Goal: Check status: Check status

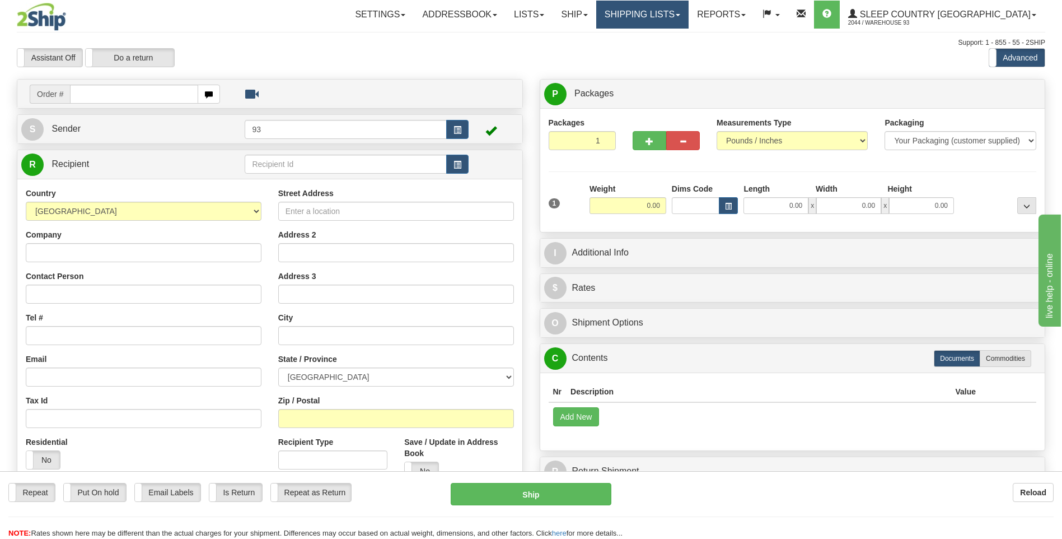
click at [665, 11] on link "Shipping lists" at bounding box center [642, 15] width 92 height 28
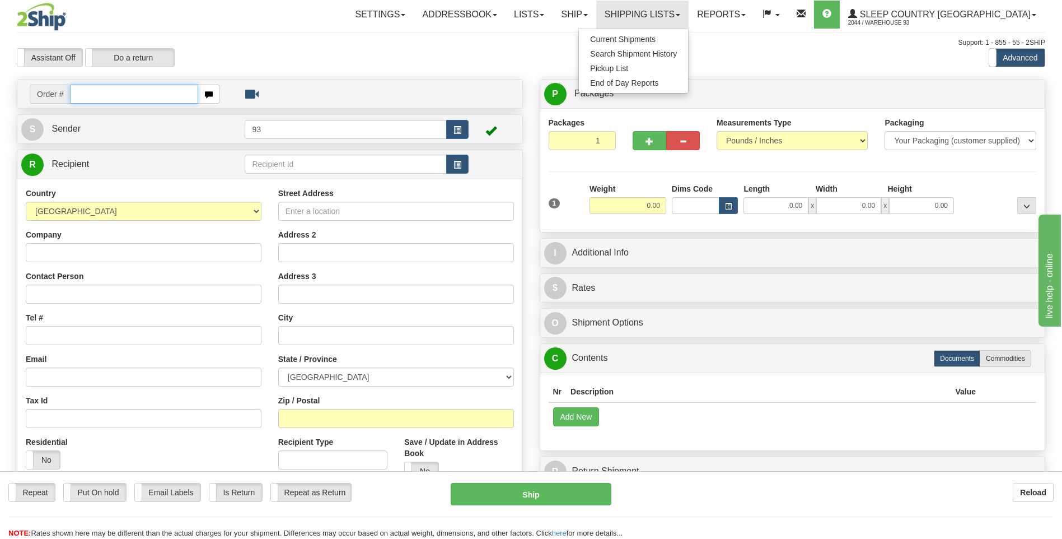
click at [101, 93] on input "text" at bounding box center [134, 94] width 128 height 19
type input "9000I093295"
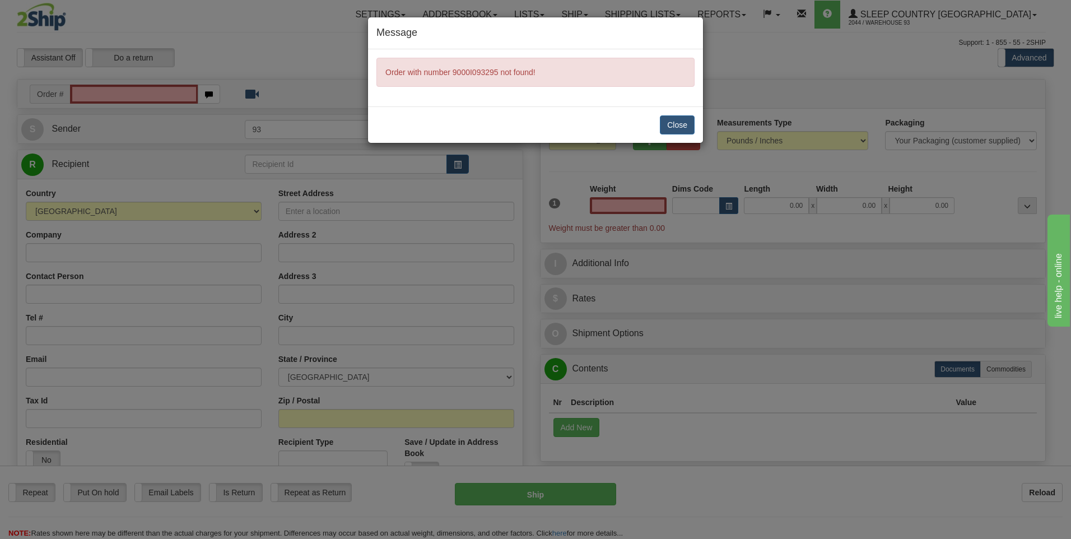
type input "0.00"
click at [680, 118] on button "Close" at bounding box center [677, 124] width 35 height 19
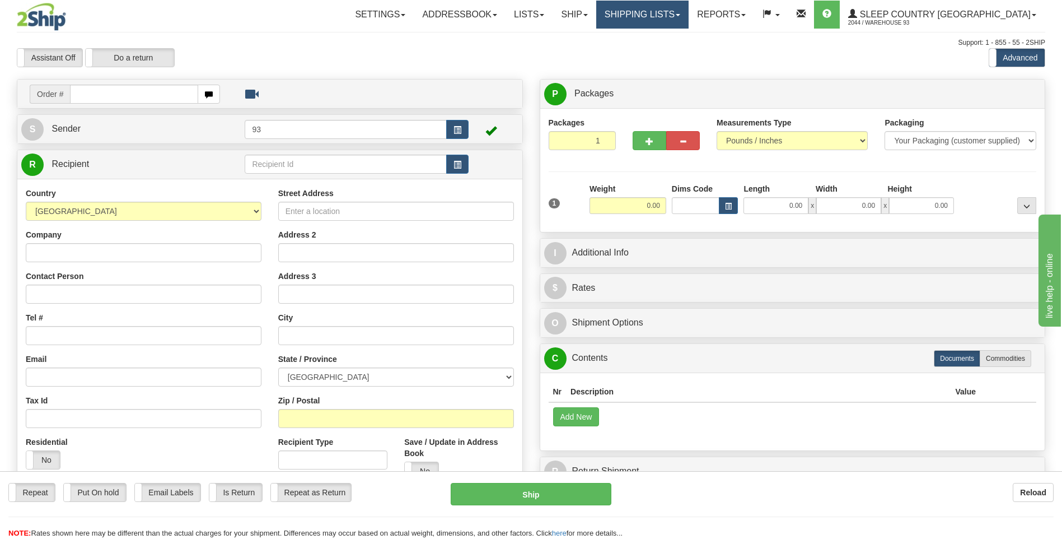
click at [664, 18] on link "Shipping lists" at bounding box center [642, 15] width 92 height 28
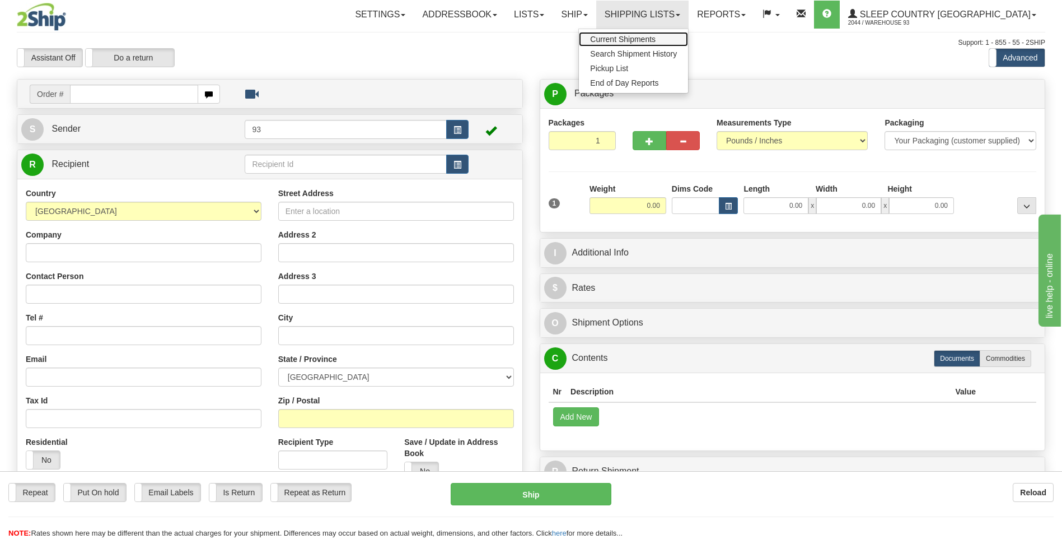
click at [656, 41] on span "Current Shipments" at bounding box center [623, 39] width 66 height 9
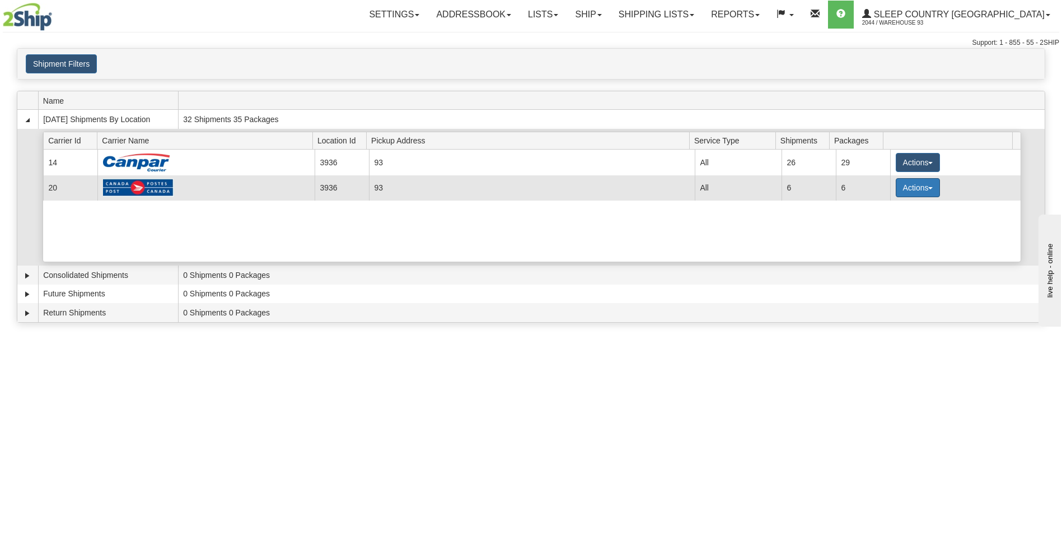
click at [911, 193] on button "Actions" at bounding box center [918, 187] width 45 height 19
click at [880, 206] on span "Details" at bounding box center [876, 208] width 30 height 8
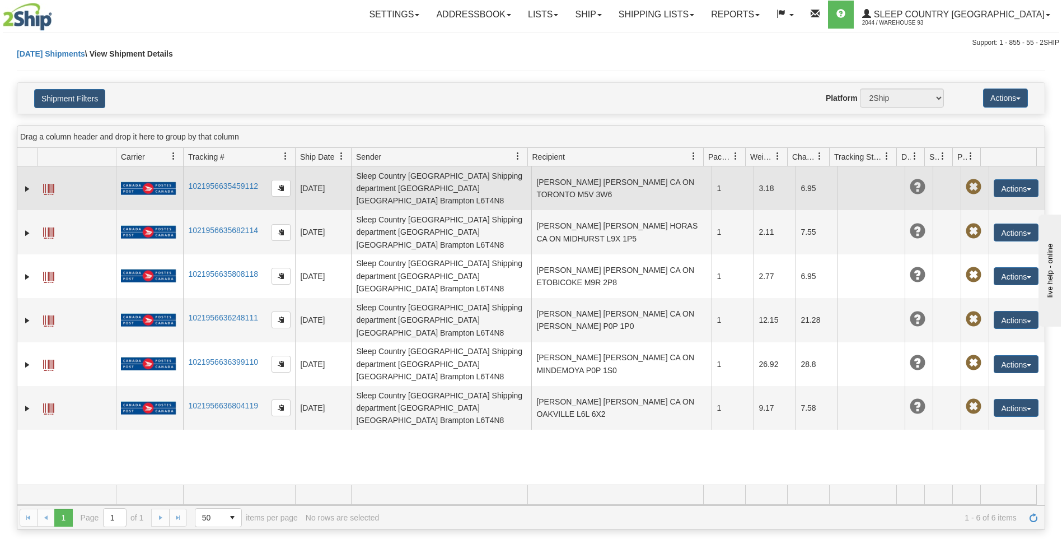
click at [48, 184] on span at bounding box center [48, 189] width 11 height 11
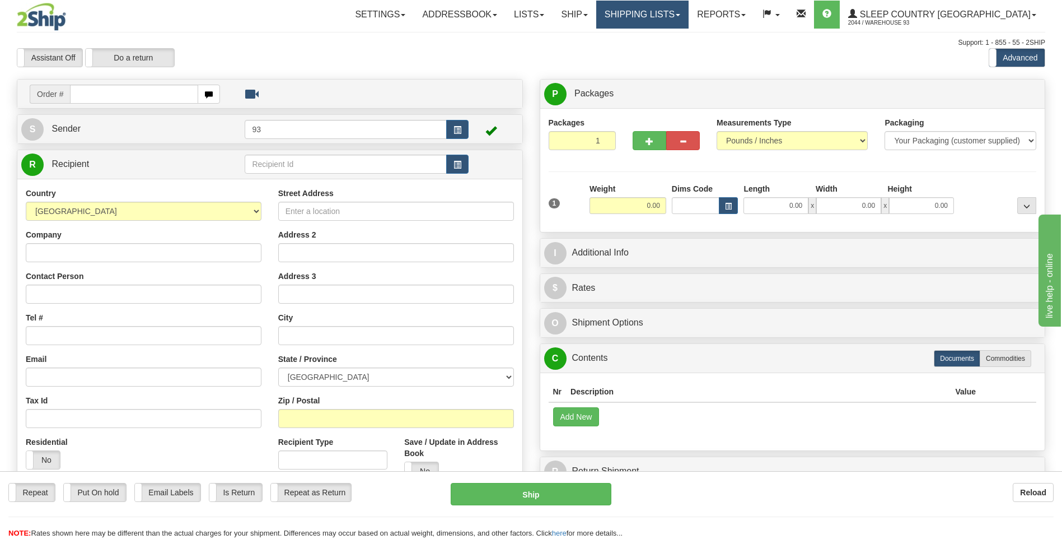
click at [689, 12] on link "Shipping lists" at bounding box center [642, 15] width 92 height 28
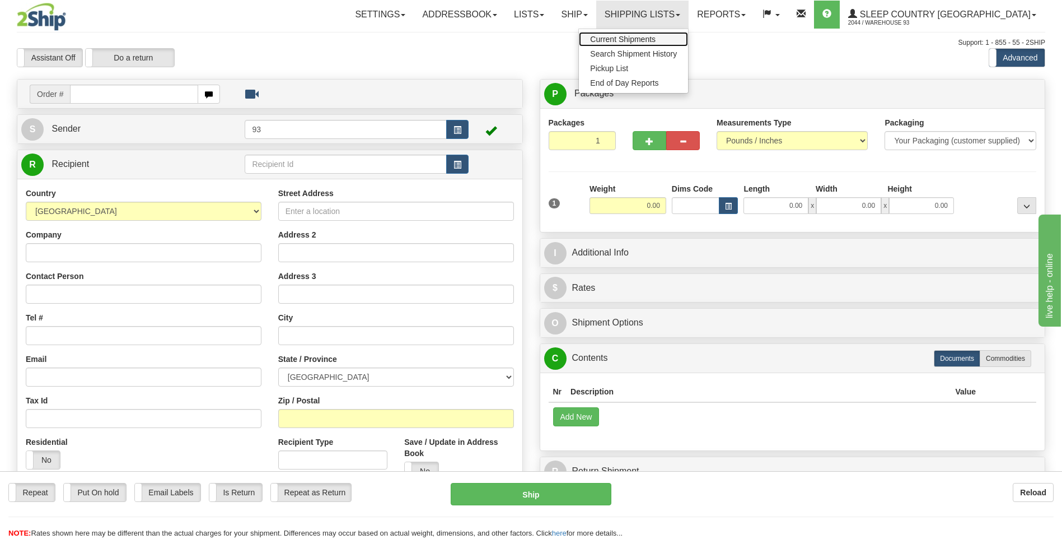
click at [656, 38] on span "Current Shipments" at bounding box center [623, 39] width 66 height 9
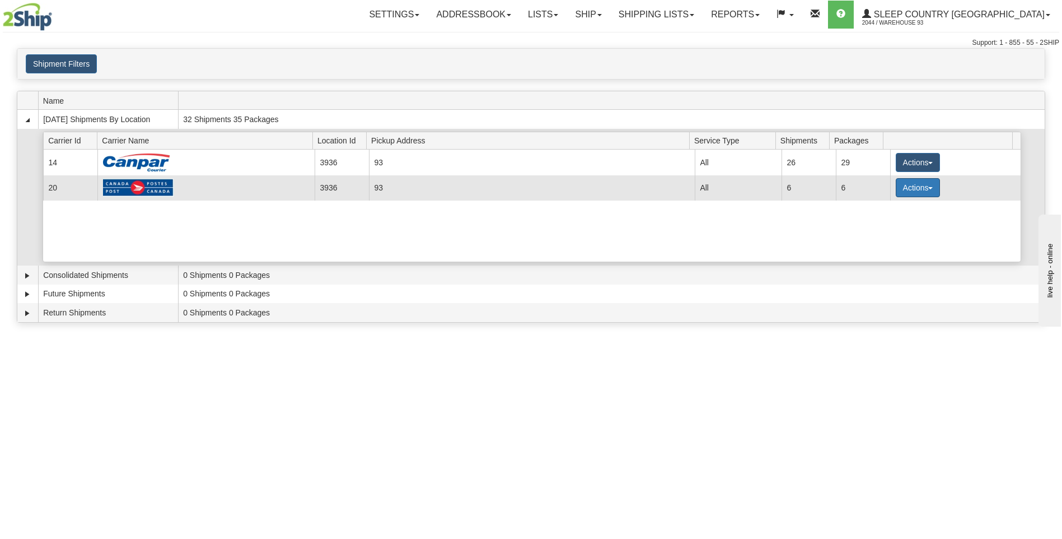
click at [906, 192] on button "Actions" at bounding box center [918, 187] width 45 height 19
click at [897, 212] on link "Details" at bounding box center [895, 209] width 90 height 15
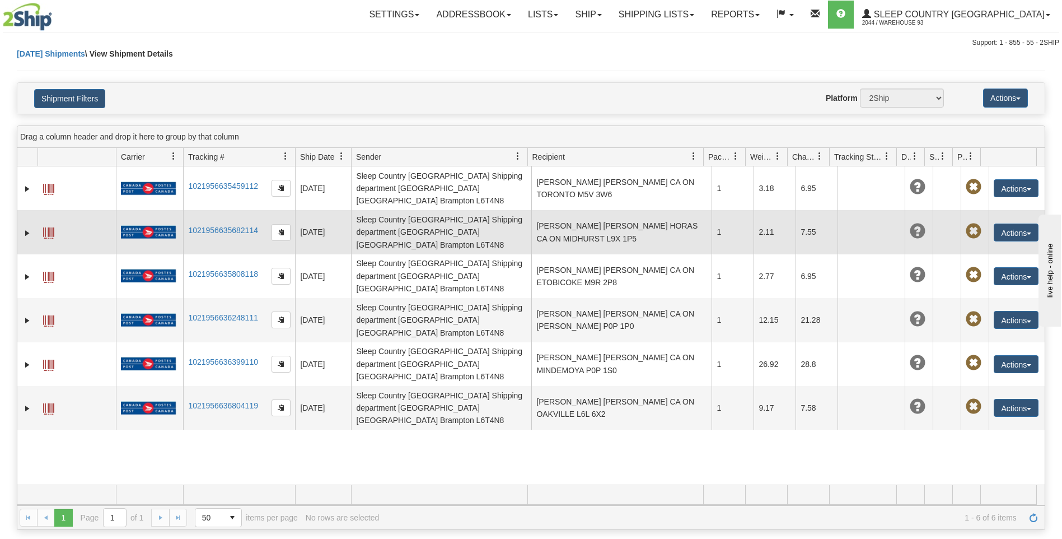
click at [50, 227] on span at bounding box center [48, 232] width 11 height 11
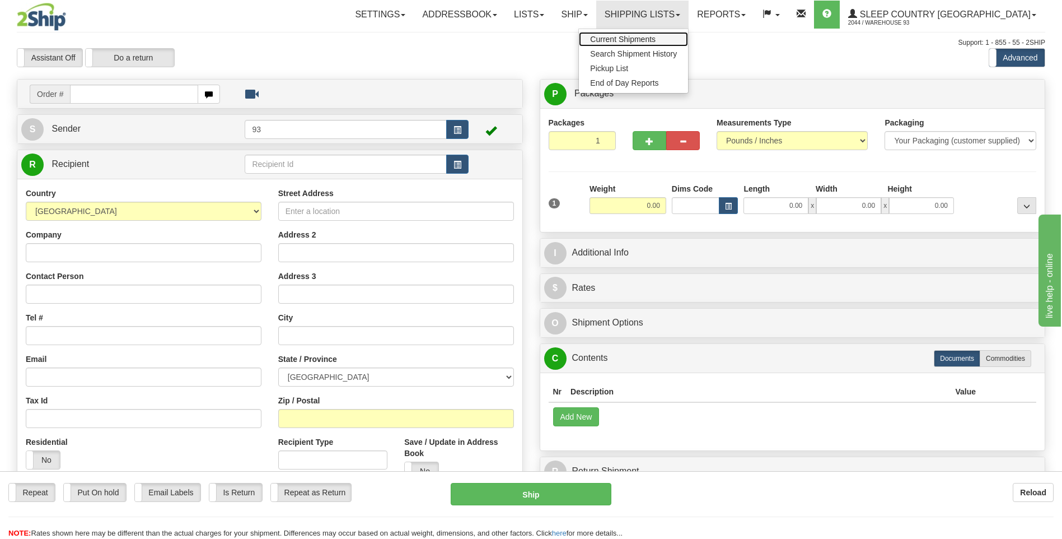
click at [656, 35] on span "Current Shipments" at bounding box center [623, 39] width 66 height 9
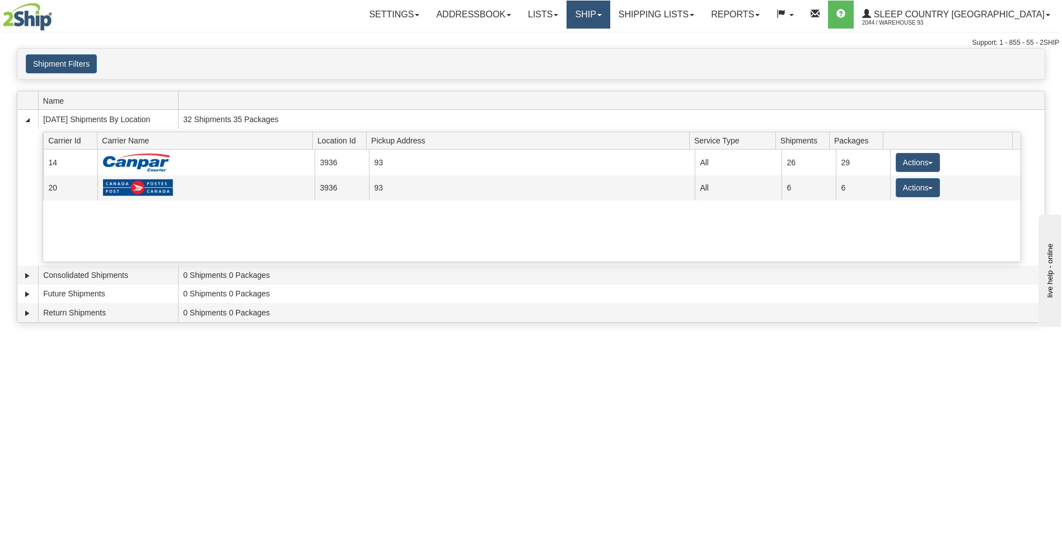
click at [610, 10] on link "Ship" at bounding box center [588, 15] width 43 height 28
click at [610, 38] on link "Ship Screen" at bounding box center [558, 39] width 101 height 15
